Goal: Transaction & Acquisition: Purchase product/service

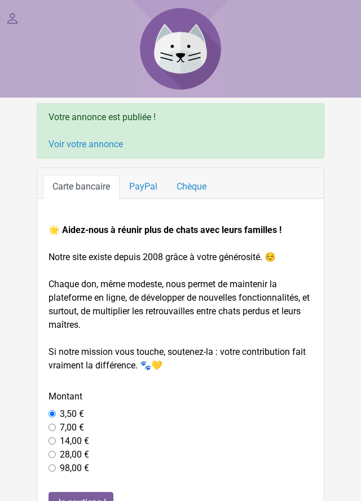
click at [98, 145] on link "Voir votre annonce" at bounding box center [86, 144] width 74 height 11
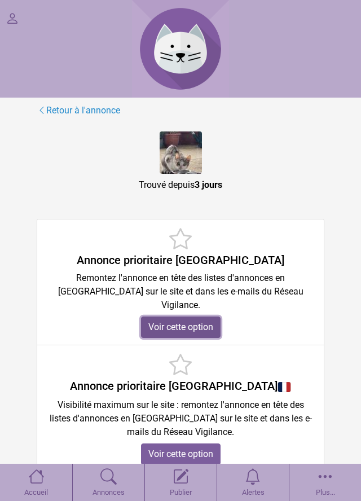
click at [160, 317] on link "Voir cette option" at bounding box center [181, 327] width 80 height 21
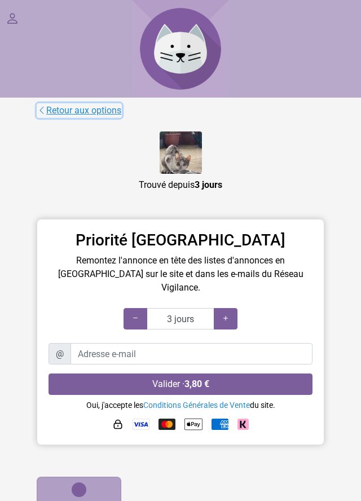
click at [45, 111] on icon at bounding box center [41, 110] width 9 height 11
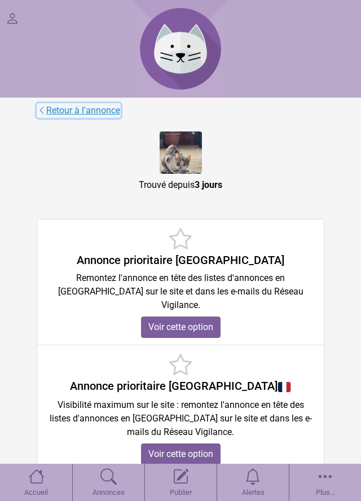
click at [44, 111] on icon at bounding box center [41, 110] width 9 height 11
